Goal: Find specific fact

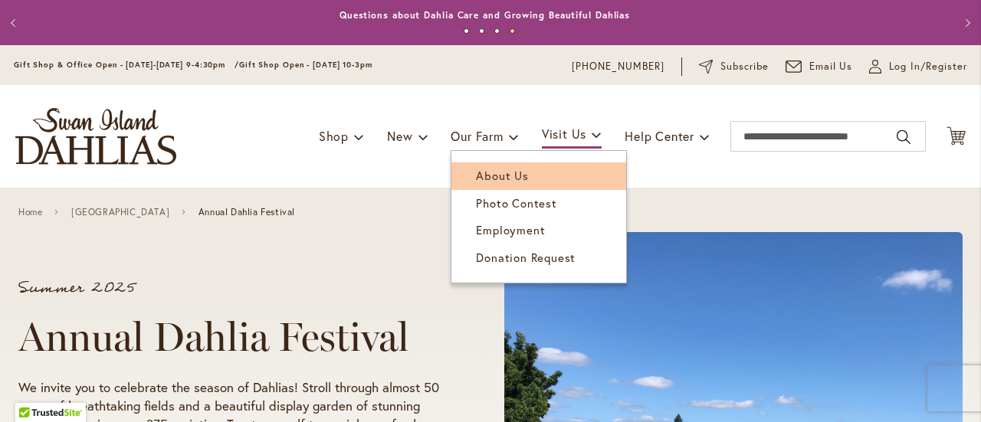
click at [477, 166] on link "About Us" at bounding box center [539, 176] width 175 height 27
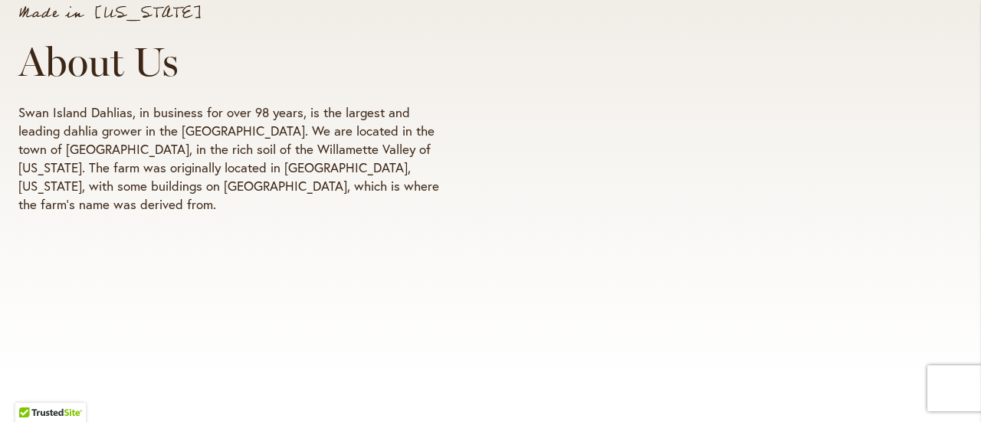
scroll to position [307, 0]
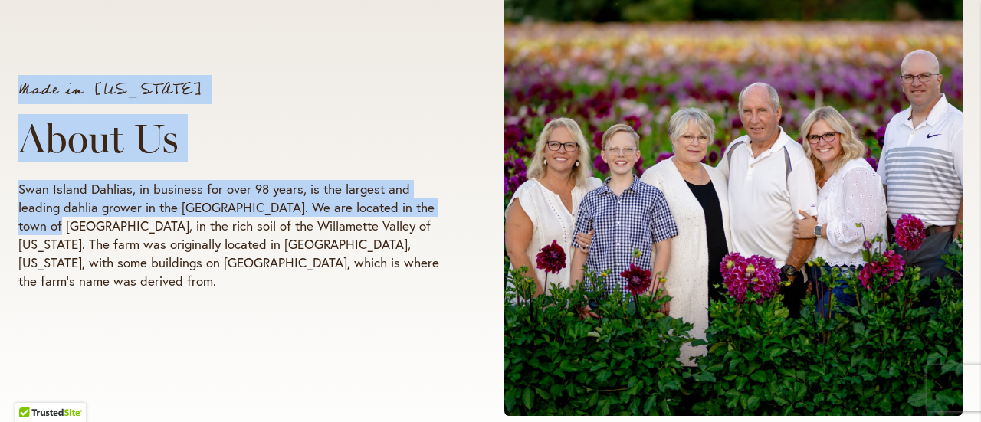
drag, startPoint x: 15, startPoint y: 234, endPoint x: 37, endPoint y: 231, distance: 21.7
click at [37, 231] on div "Made in Oregon About Us Swan Island Dahlias, in business for over 98 years, is …" at bounding box center [490, 171] width 981 height 580
click at [40, 231] on p "Swan Island Dahlias, in business for over 98 years, is the largest and leading …" at bounding box center [232, 235] width 428 height 110
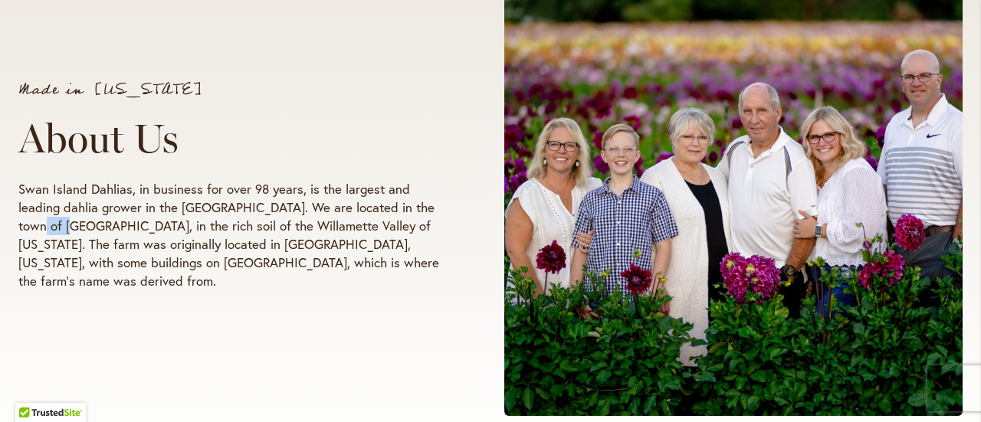
drag, startPoint x: 50, startPoint y: 233, endPoint x: 18, endPoint y: 229, distance: 32.4
click at [18, 229] on p "Swan Island Dahlias, in business for over 98 years, is the largest and leading …" at bounding box center [232, 235] width 428 height 110
copy p "Canby"
